Goal: Register for event/course

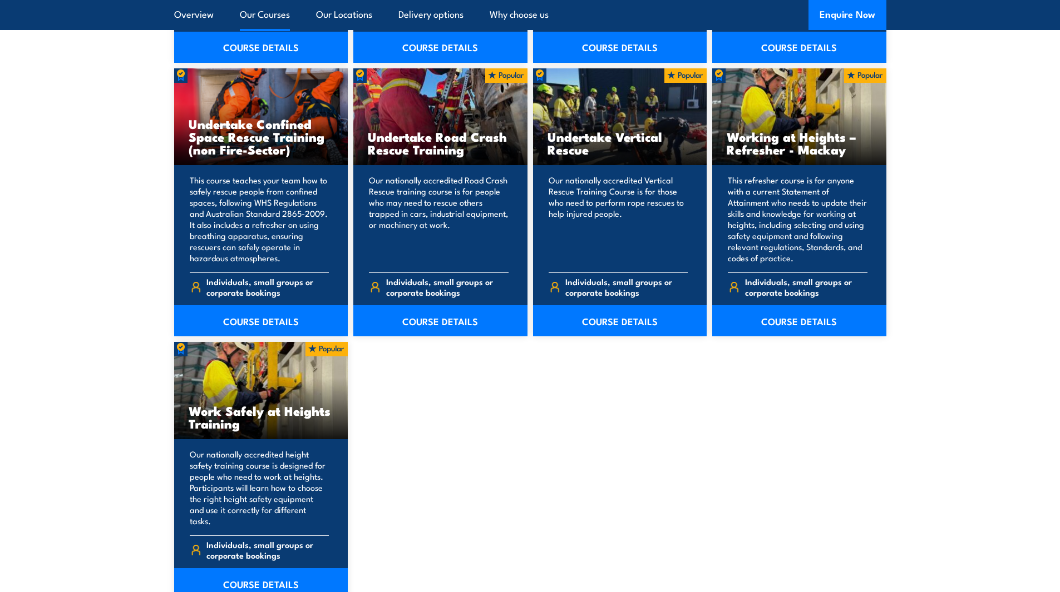
scroll to position [1279, 0]
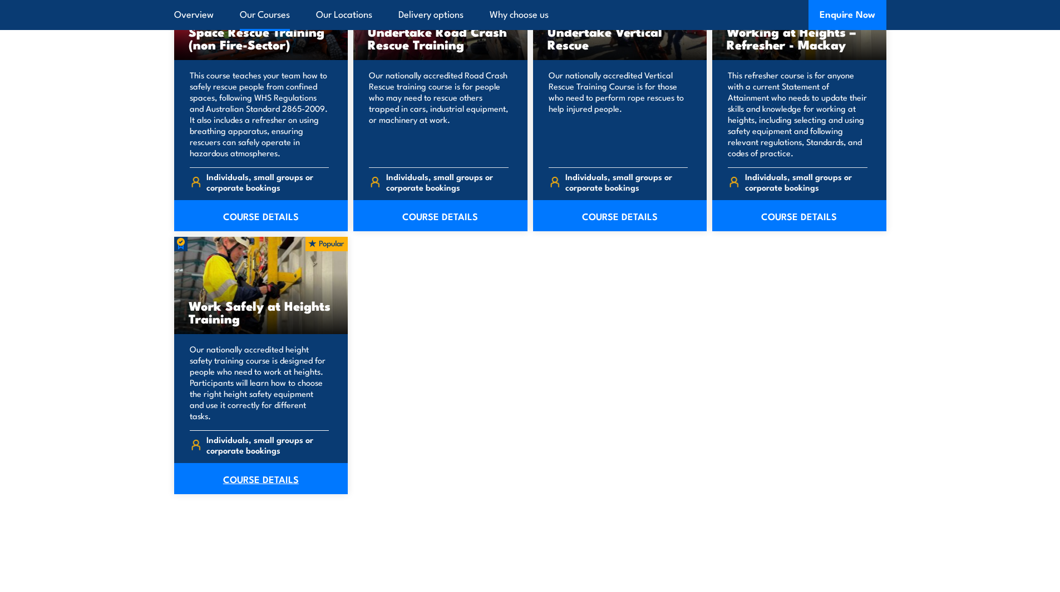
click at [256, 474] on link "COURSE DETAILS" at bounding box center [261, 478] width 174 height 31
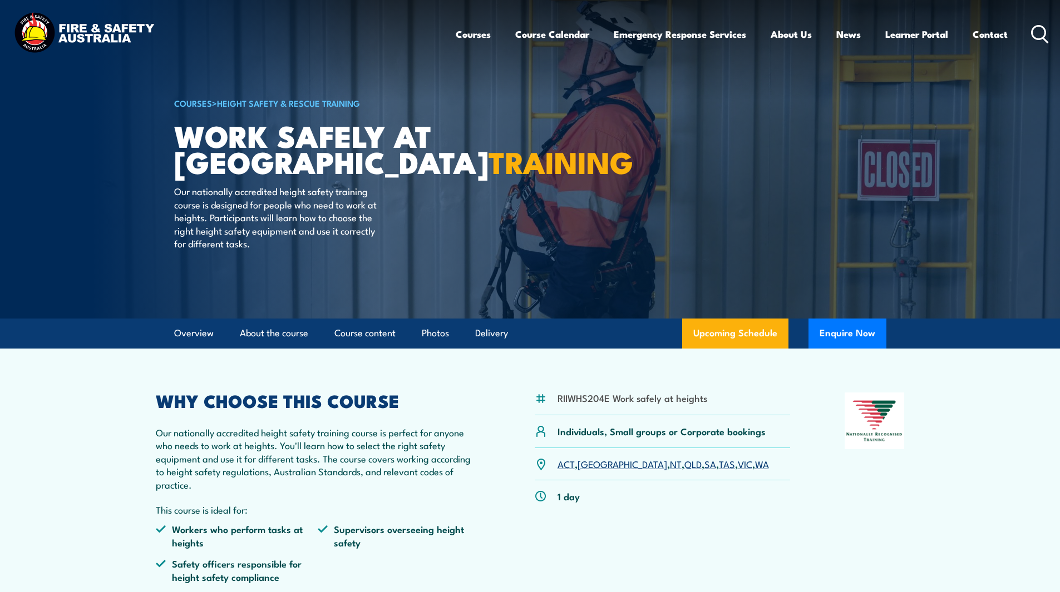
click at [594, 464] on link "[GEOGRAPHIC_DATA]" at bounding box center [622, 463] width 90 height 13
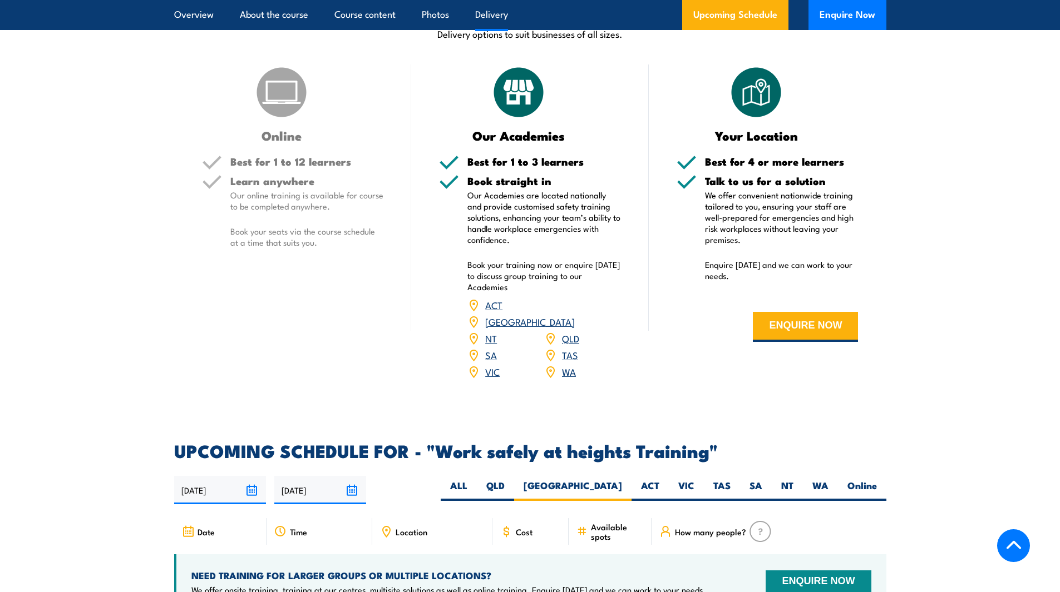
scroll to position [1158, 0]
